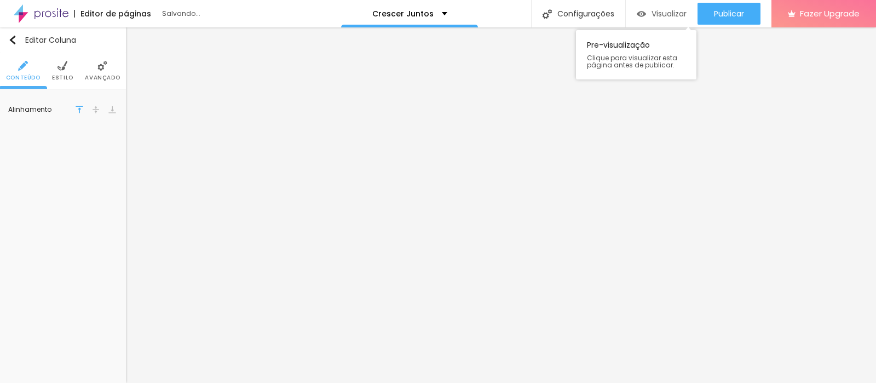
click at [659, 16] on span "Visualizar" at bounding box center [668, 13] width 35 height 9
click at [67, 70] on img at bounding box center [62, 66] width 10 height 10
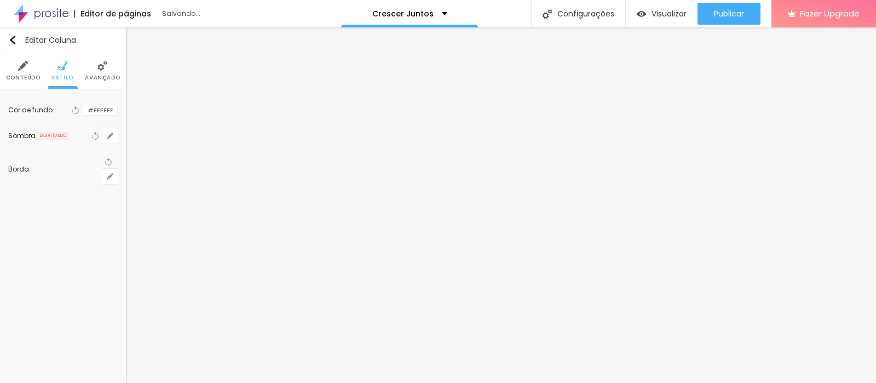
click at [93, 72] on li "Avançado" at bounding box center [102, 71] width 35 height 36
click at [14, 39] on img "button" at bounding box center [12, 40] width 9 height 9
click at [102, 75] on span "Avançado" at bounding box center [102, 77] width 35 height 5
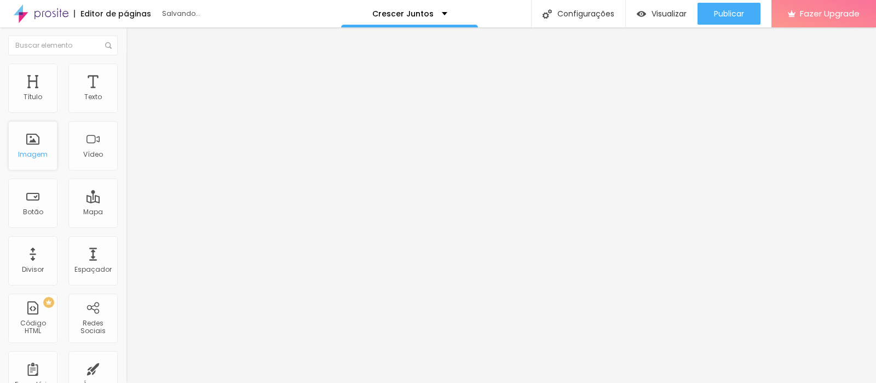
click at [31, 152] on div "Imagem" at bounding box center [33, 155] width 30 height 8
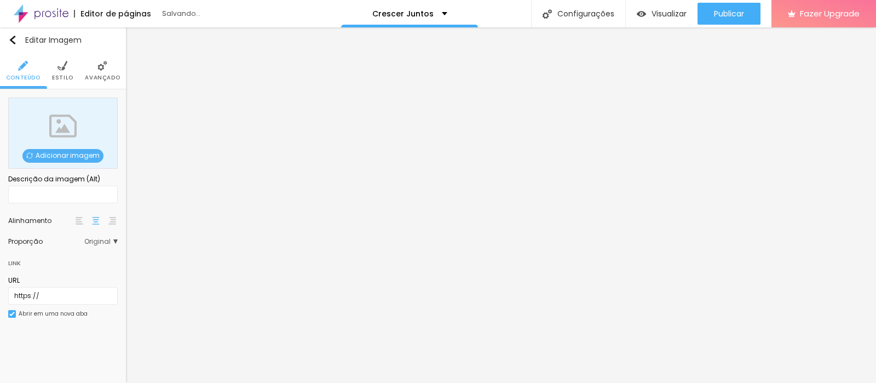
click at [67, 130] on div "Adicionar imagem" at bounding box center [62, 132] width 109 height 71
click at [47, 154] on span "Adicionar imagem" at bounding box center [62, 156] width 81 height 14
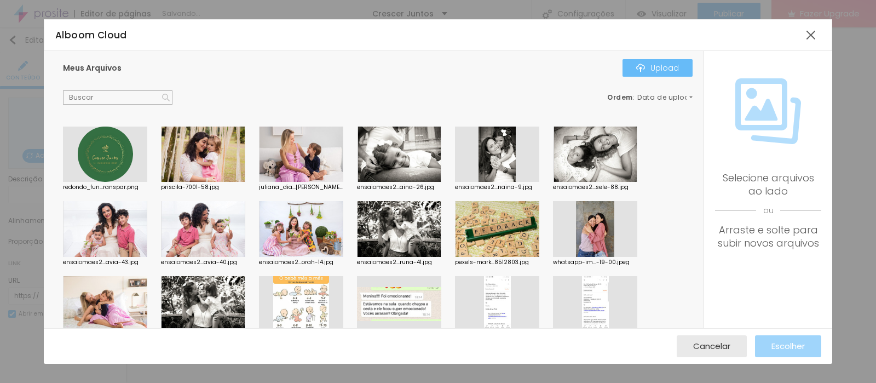
click at [656, 63] on div "Upload" at bounding box center [657, 67] width 43 height 9
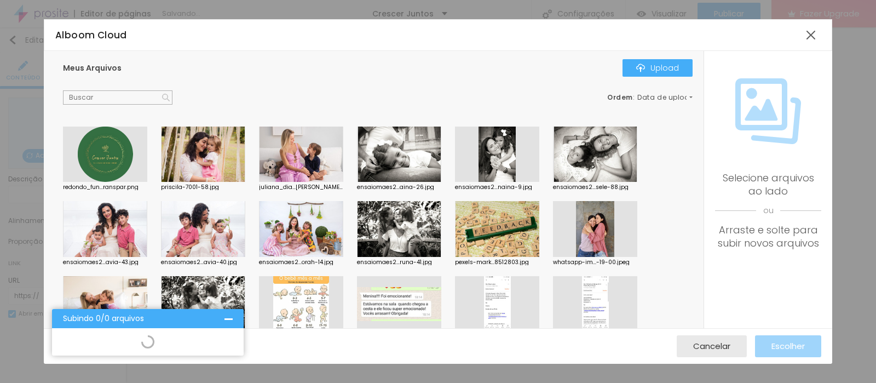
click at [216, 171] on div at bounding box center [203, 154] width 84 height 56
